Goal: Transaction & Acquisition: Purchase product/service

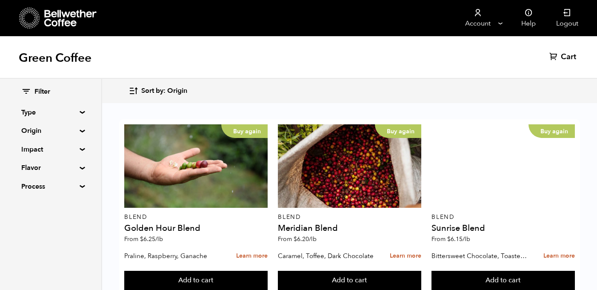
scroll to position [358, 0]
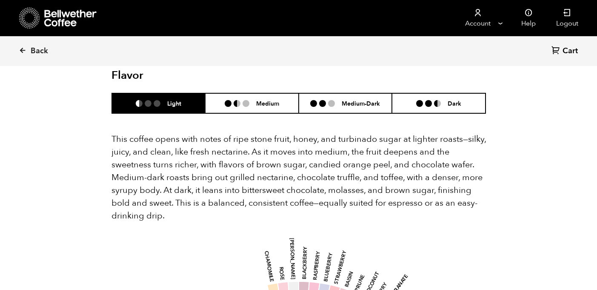
scroll to position [582, 0]
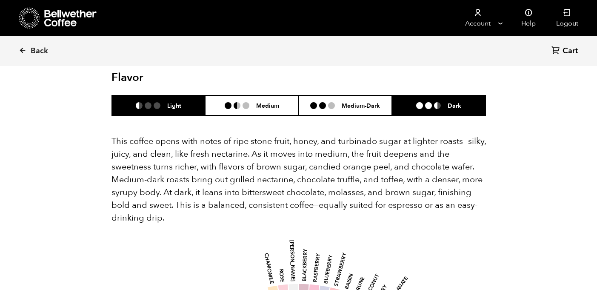
click at [456, 102] on h6 "Dark" at bounding box center [454, 105] width 14 height 7
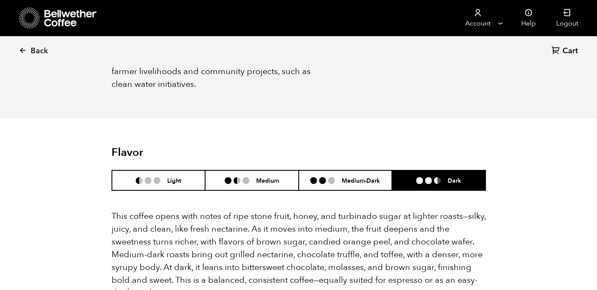
scroll to position [491, 0]
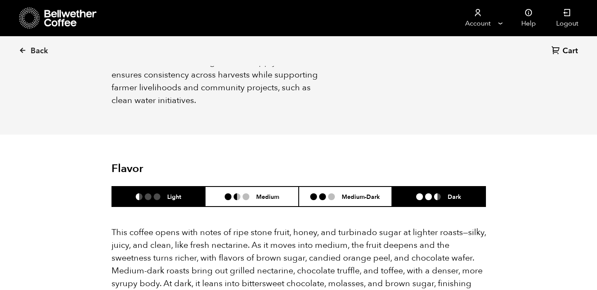
click at [169, 193] on h6 "Light" at bounding box center [174, 196] width 14 height 7
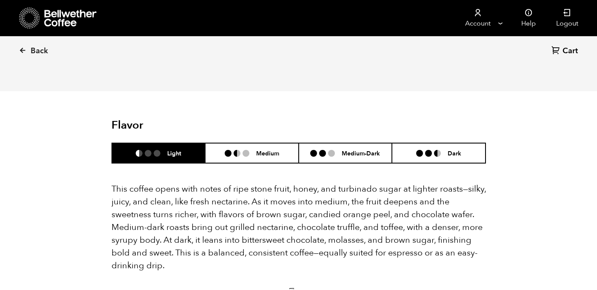
scroll to position [430, 0]
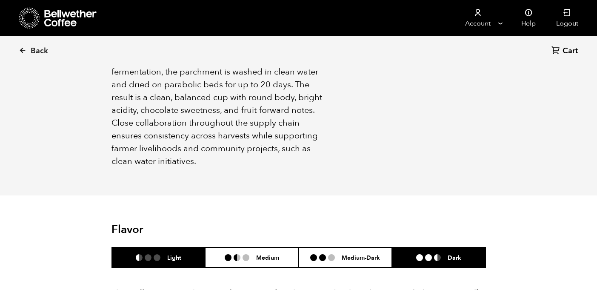
click at [422, 254] on li at bounding box center [419, 257] width 7 height 7
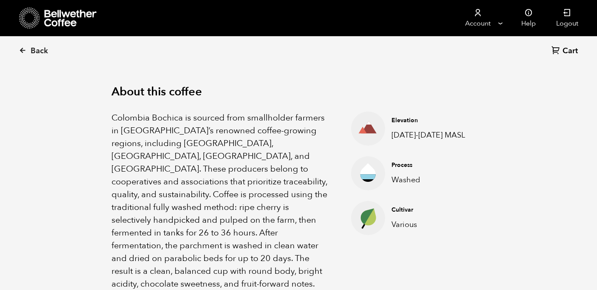
scroll to position [258, 0]
